Goal: Task Accomplishment & Management: Use online tool/utility

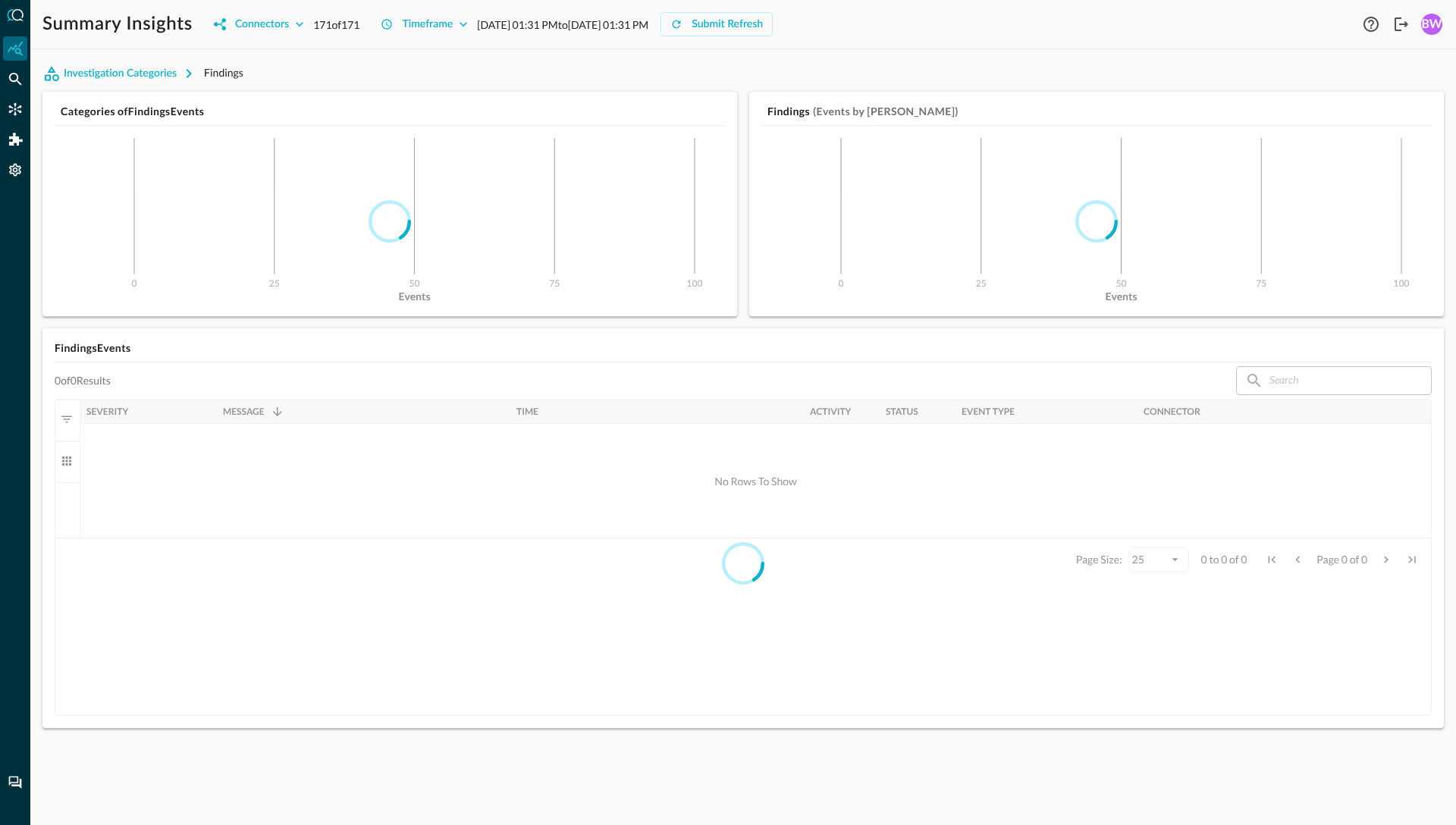
click at [504, 72] on div "Investigation Categories Findings" at bounding box center [742, 73] width 1401 height 24
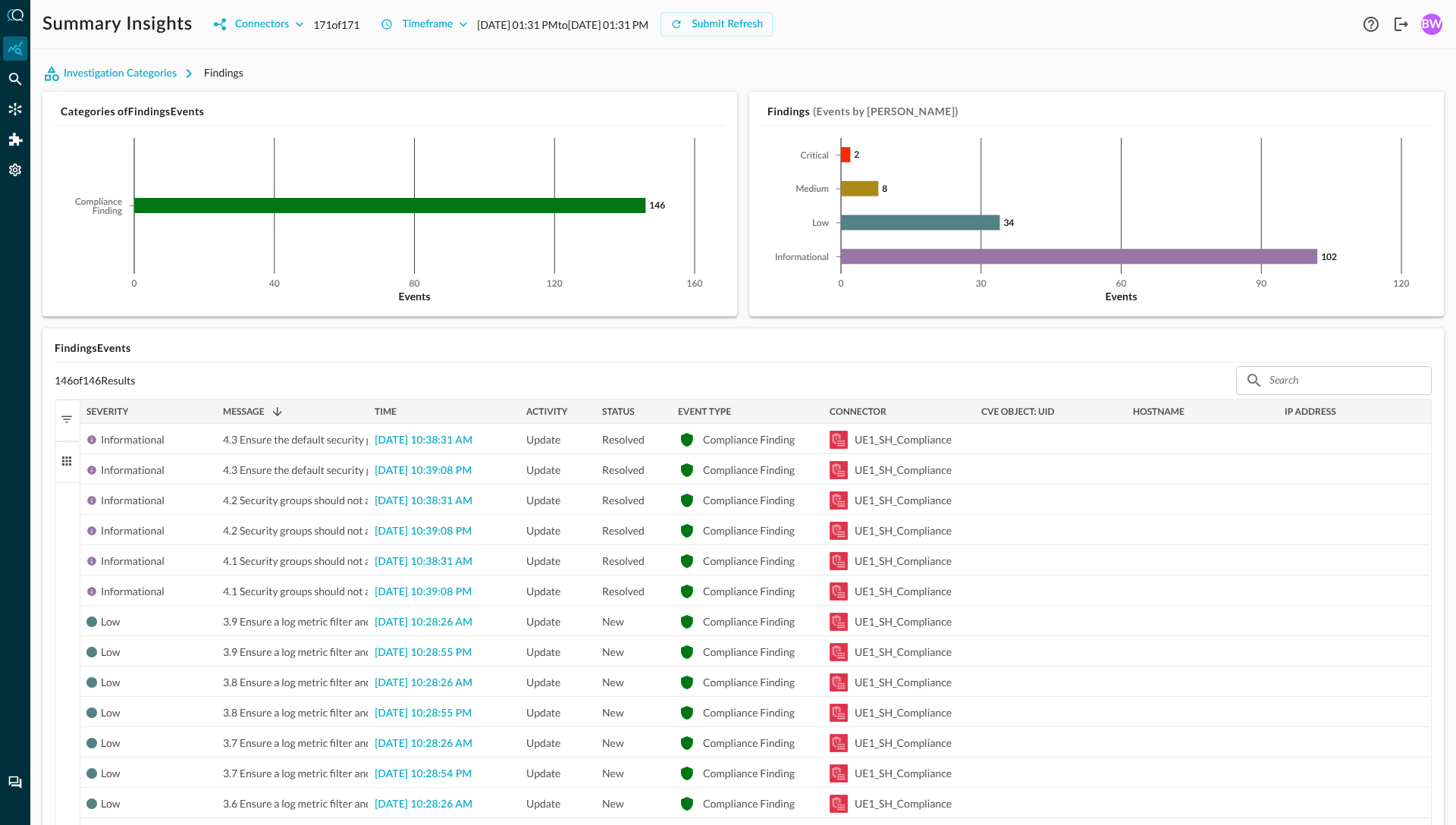
click at [448, 60] on div "Summary Insights Connectors 171 of 171 Timeframe [DATE] 01:31 PM to [DATE] 01:3…" at bounding box center [743, 412] width 1426 height 825
click at [16, 114] on icon "Connectors" at bounding box center [15, 109] width 13 height 13
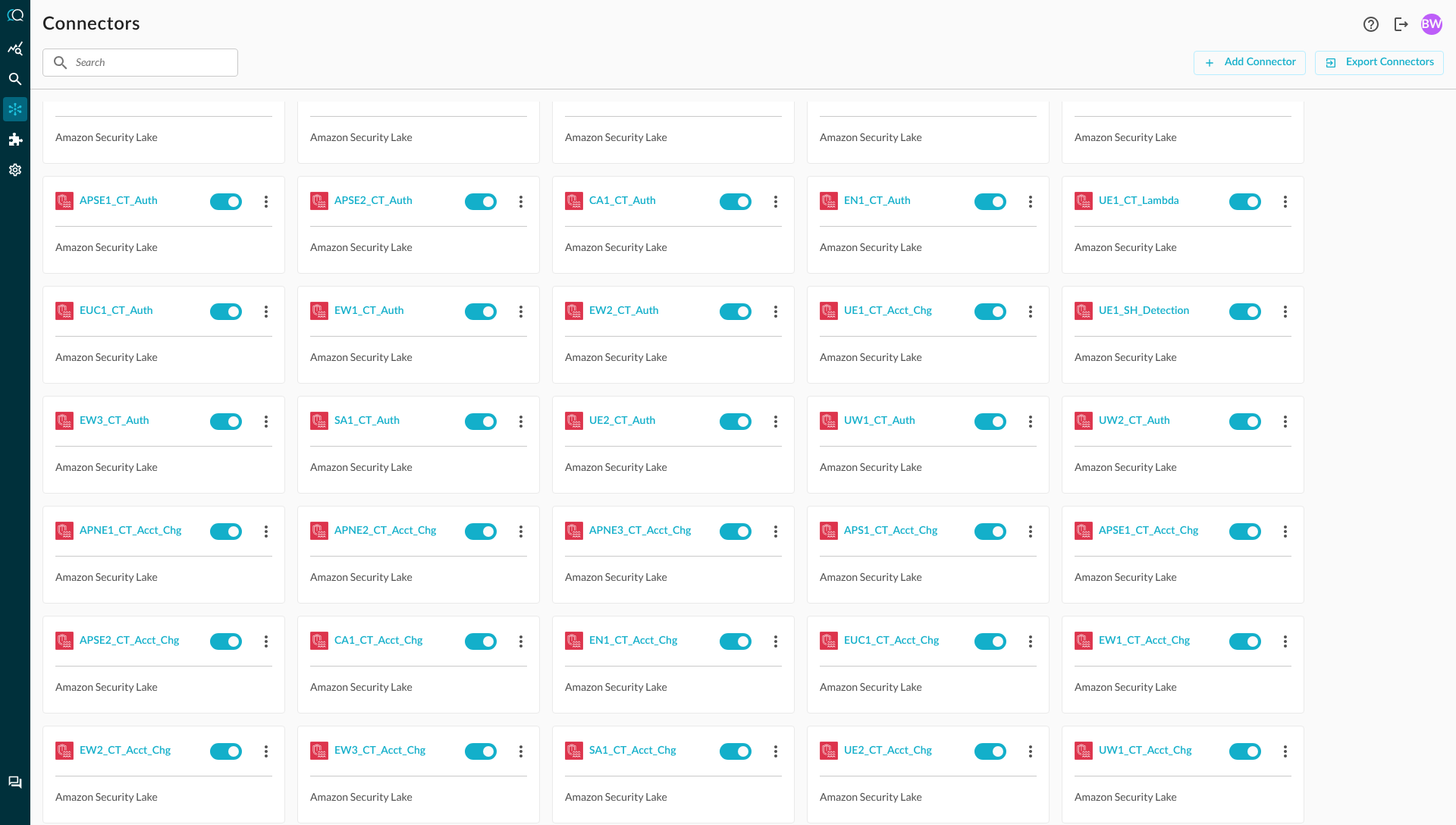
scroll to position [291, 0]
click at [137, 62] on input "text" at bounding box center [140, 62] width 127 height 28
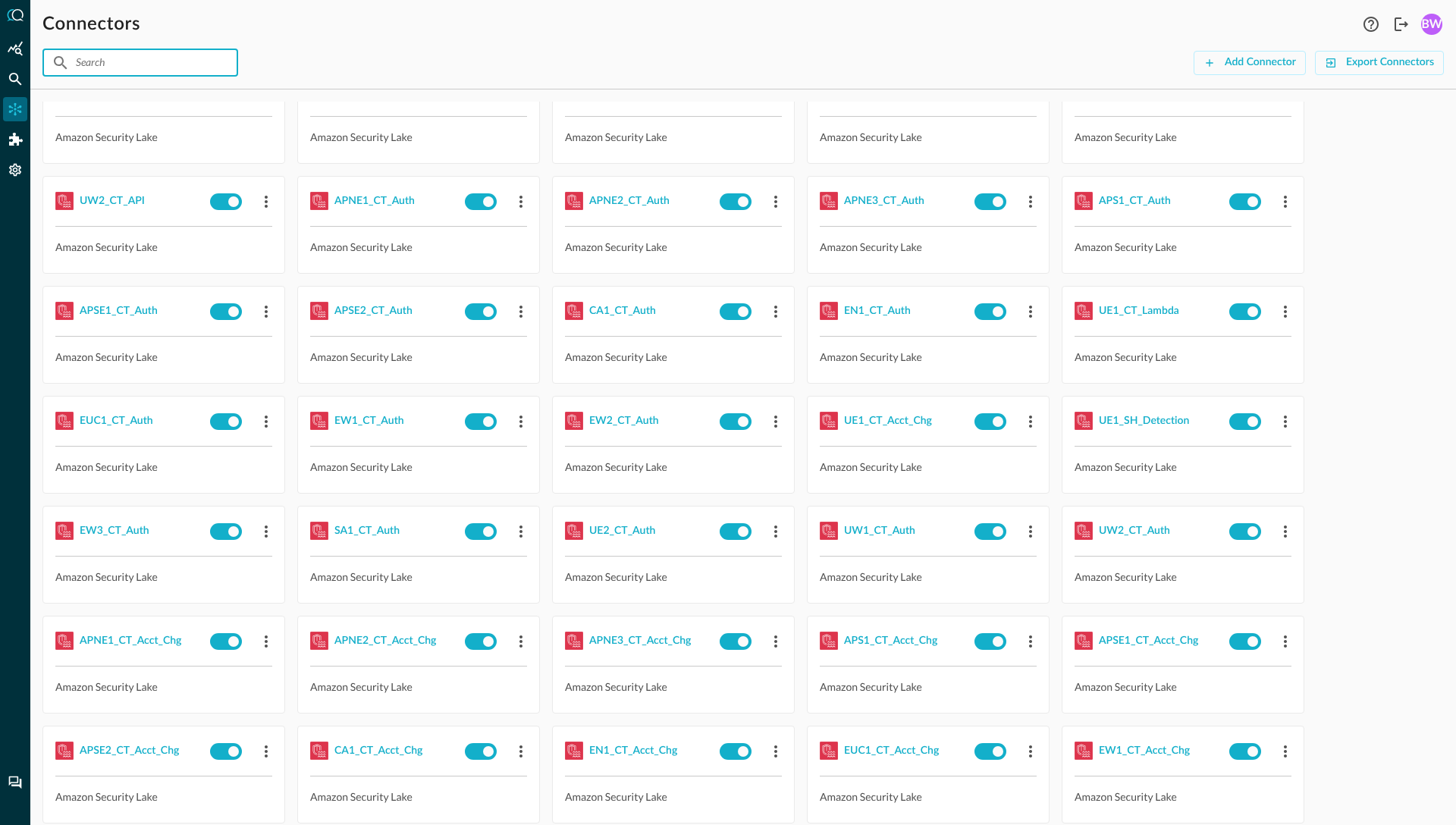
type input "UE1"
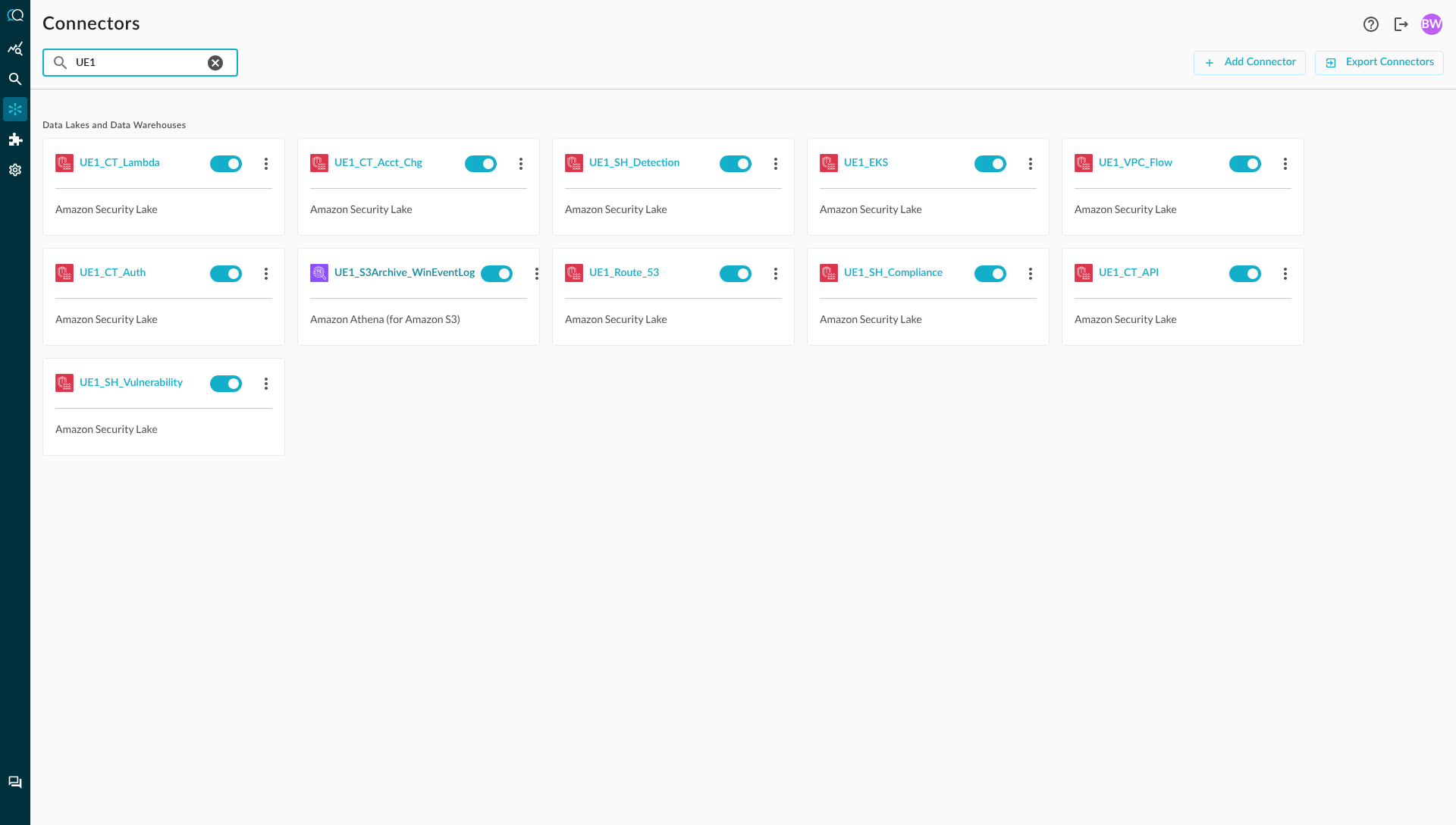
click at [376, 272] on div "UE1_S3Archive_WinEventLog" at bounding box center [404, 273] width 140 height 19
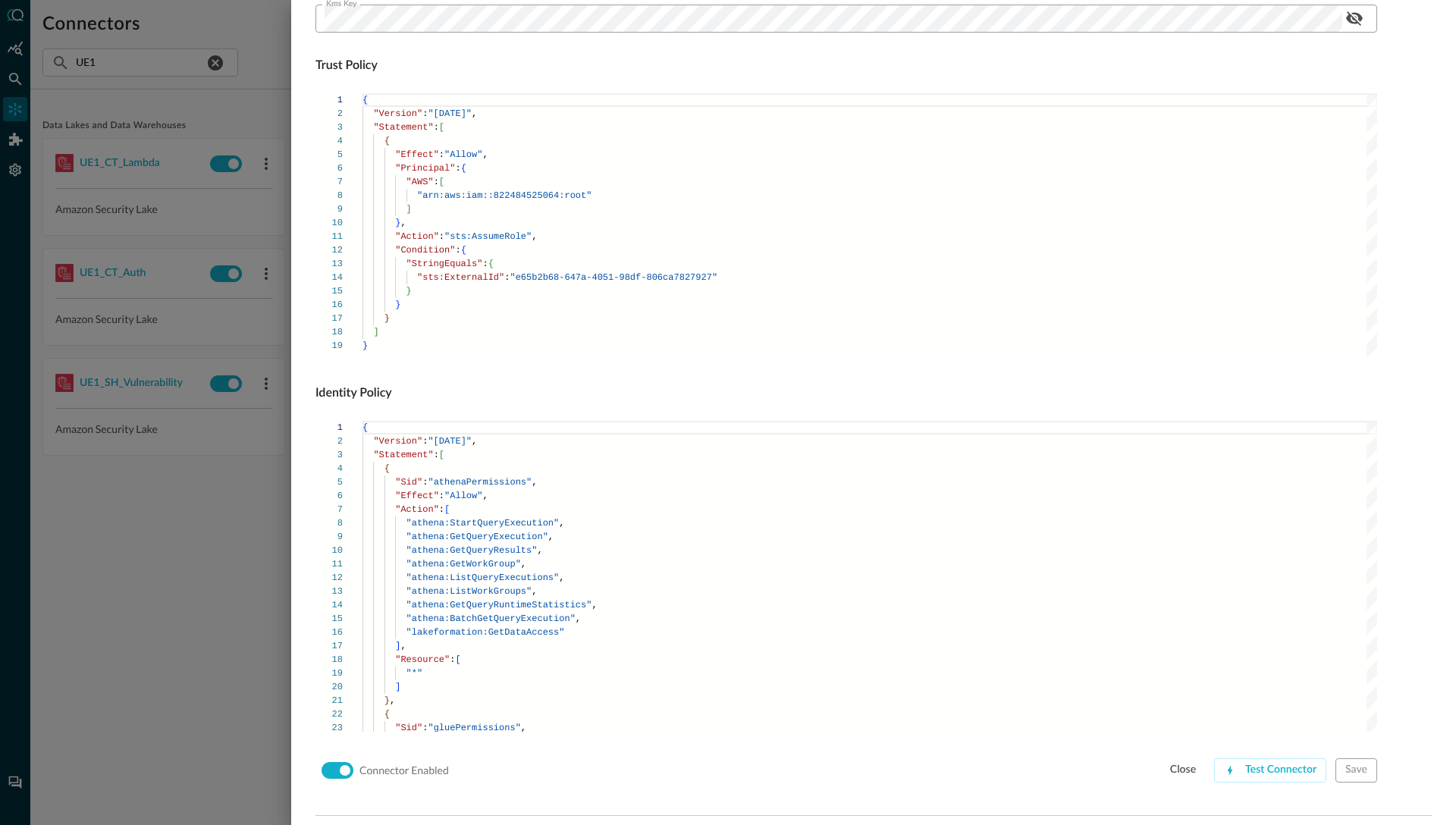
scroll to position [738, 0]
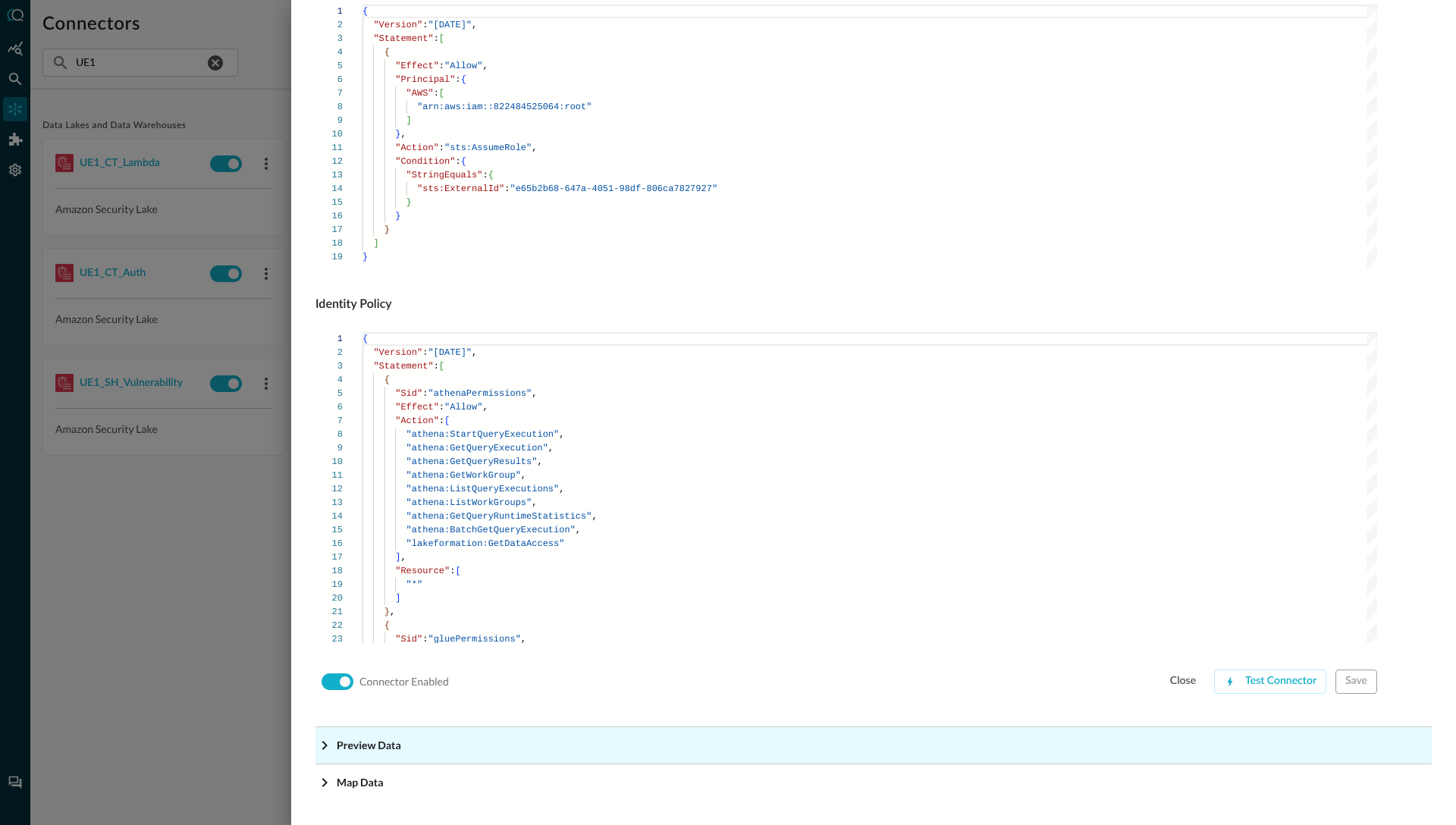
click at [325, 746] on icon "Expand More" at bounding box center [325, 745] width 5 height 9
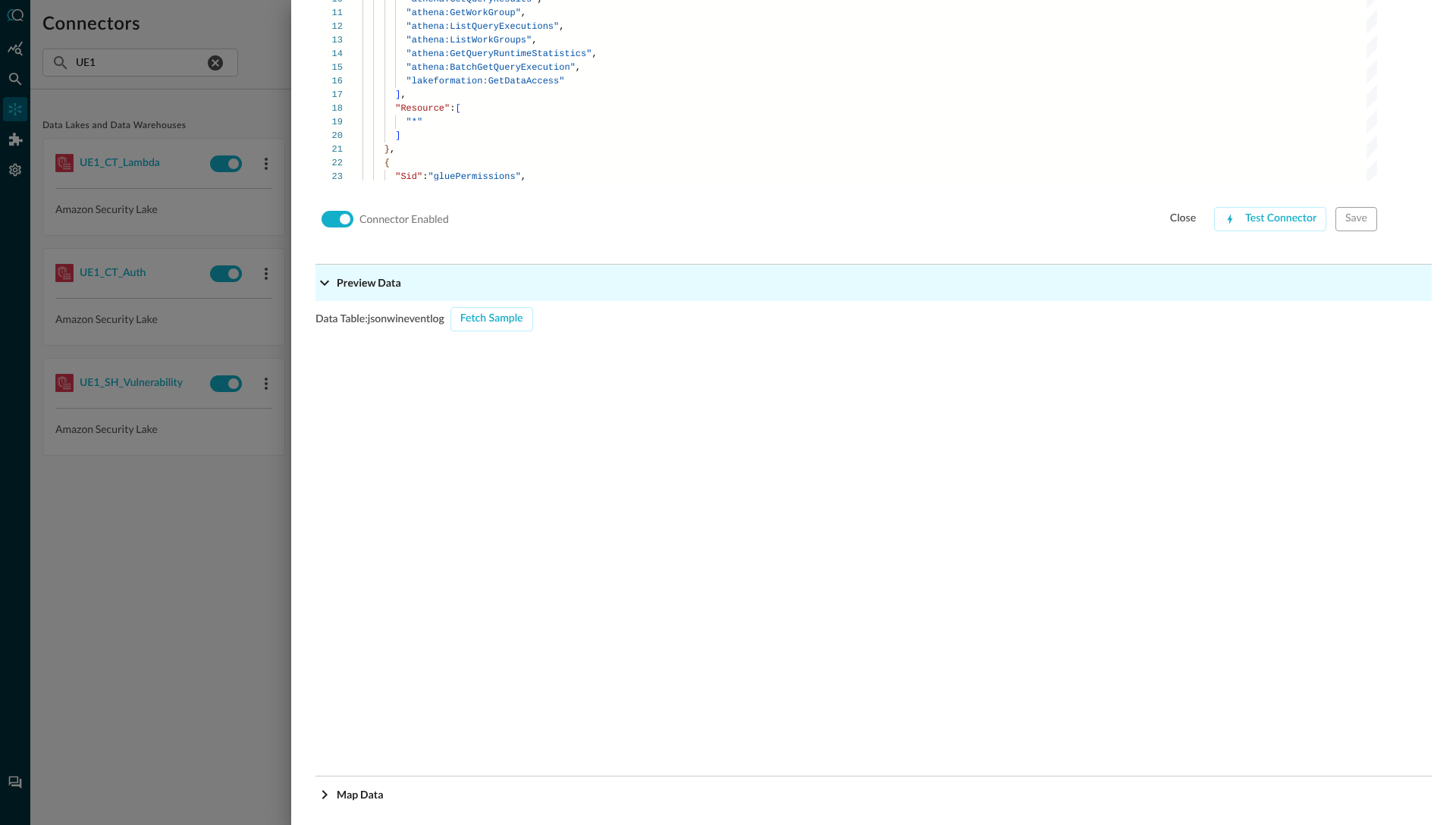
scroll to position [1213, 0]
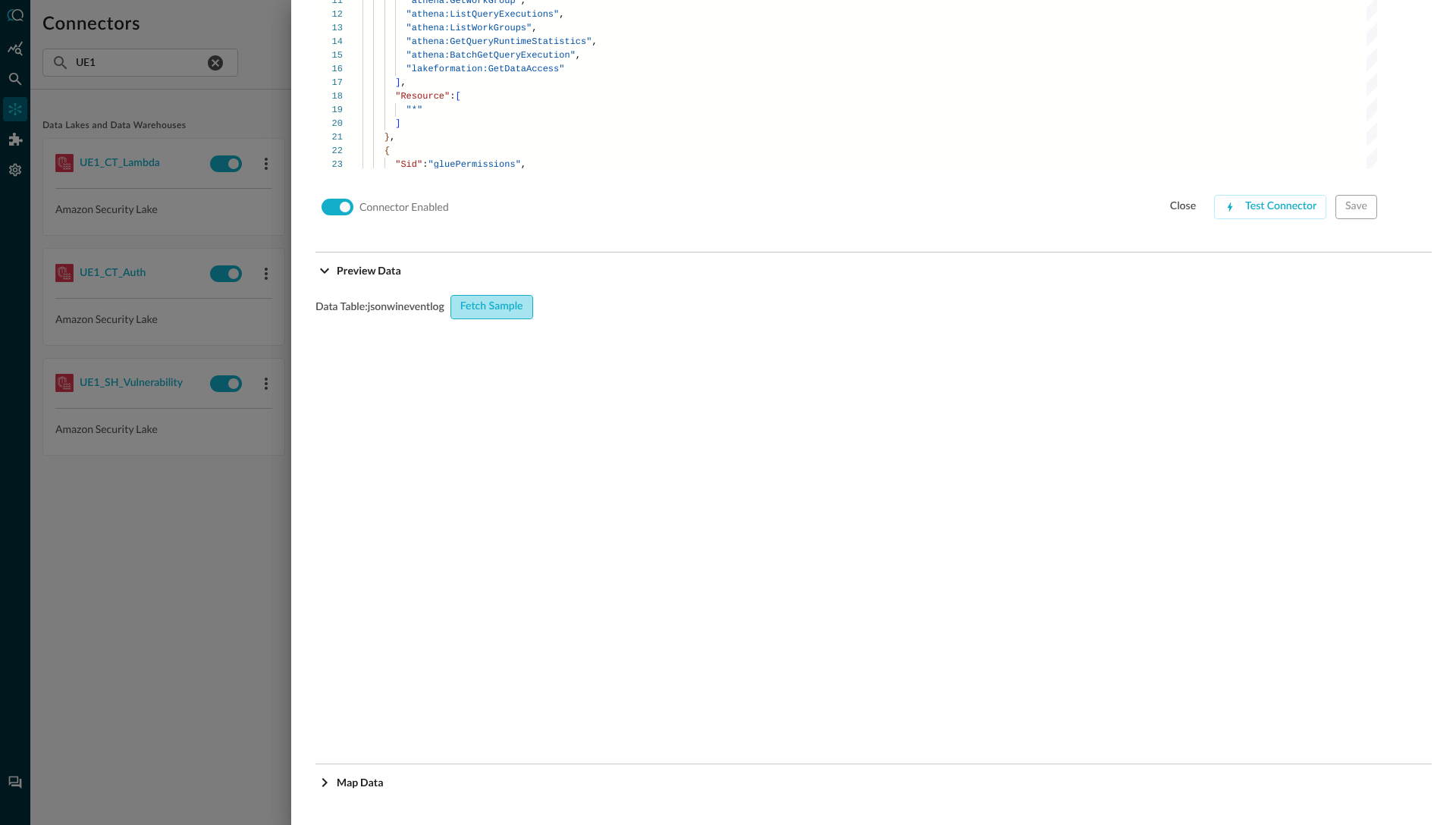
click at [495, 307] on div "Fetch Sample" at bounding box center [492, 306] width 63 height 19
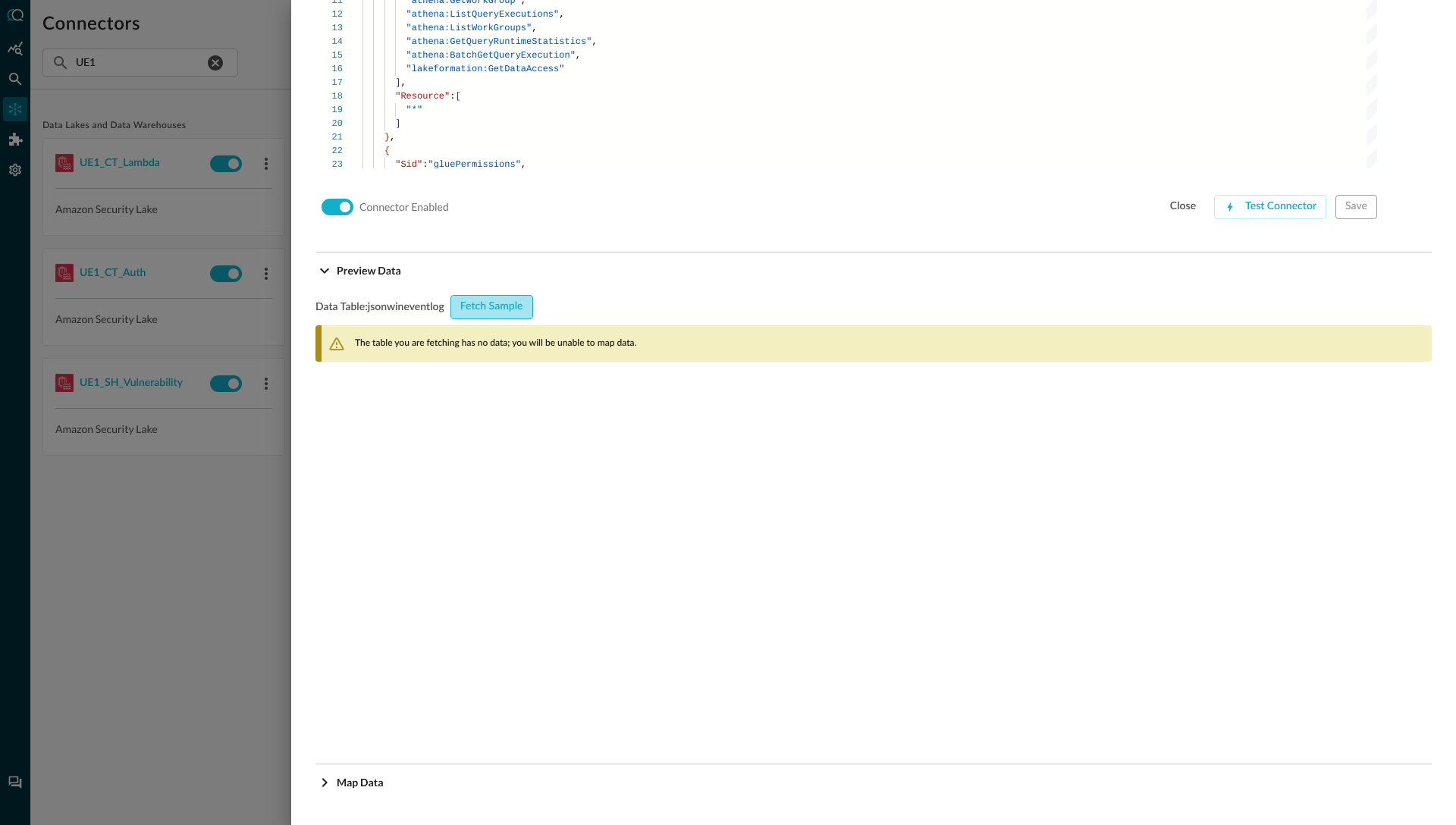
click at [496, 307] on div "Fetch Sample" at bounding box center [492, 306] width 63 height 19
